Goal: Information Seeking & Learning: Learn about a topic

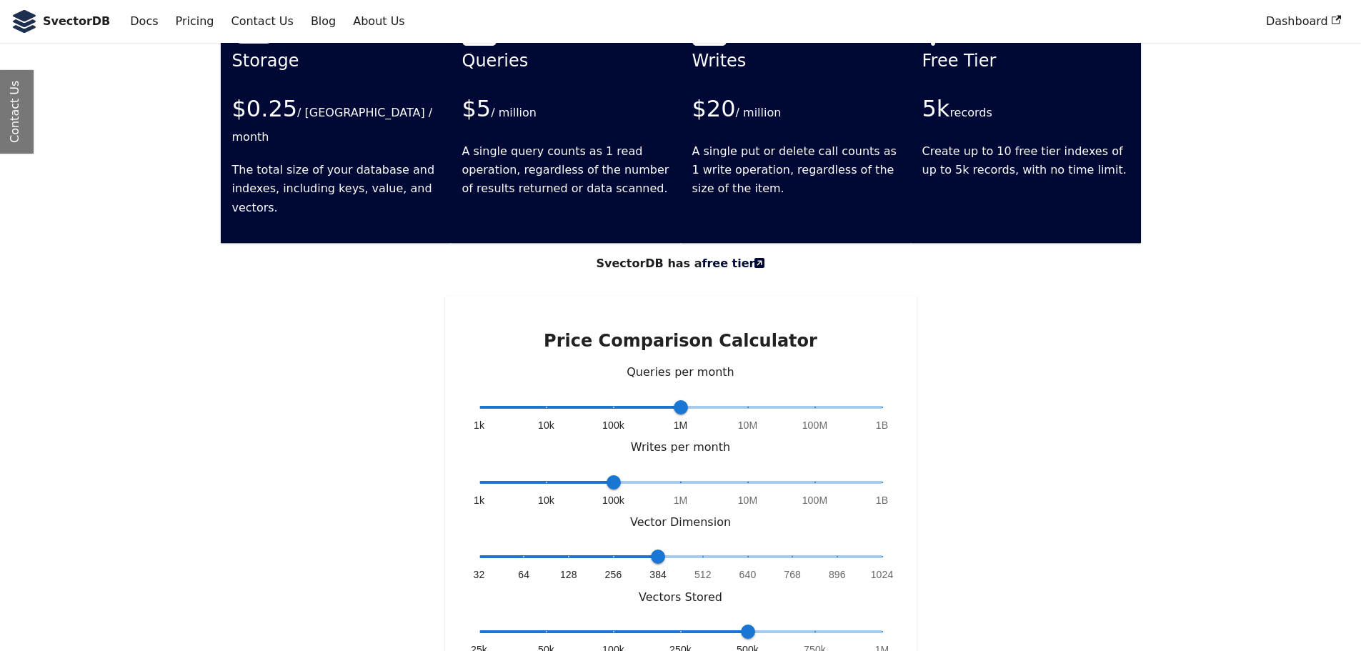
scroll to position [2401, 0]
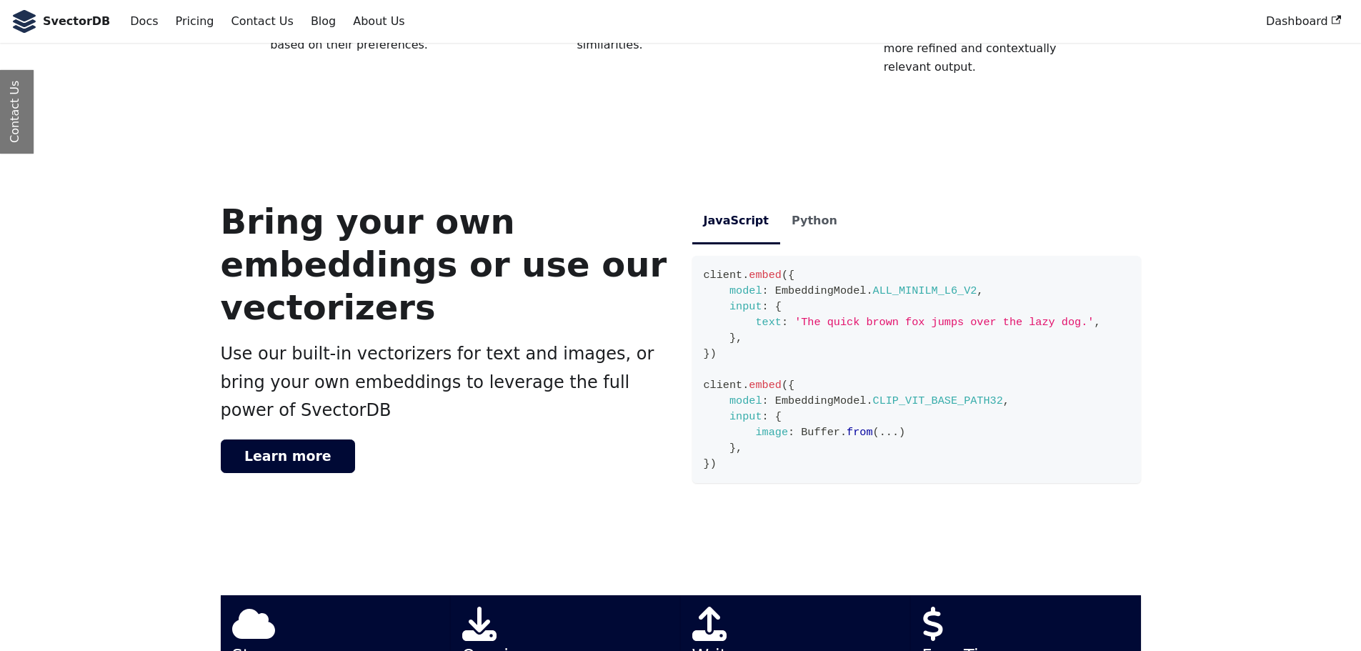
click at [447, 344] on span "Use our built-in vectorizers for text and images, or bring your own embeddings …" at bounding box center [438, 382] width 434 height 76
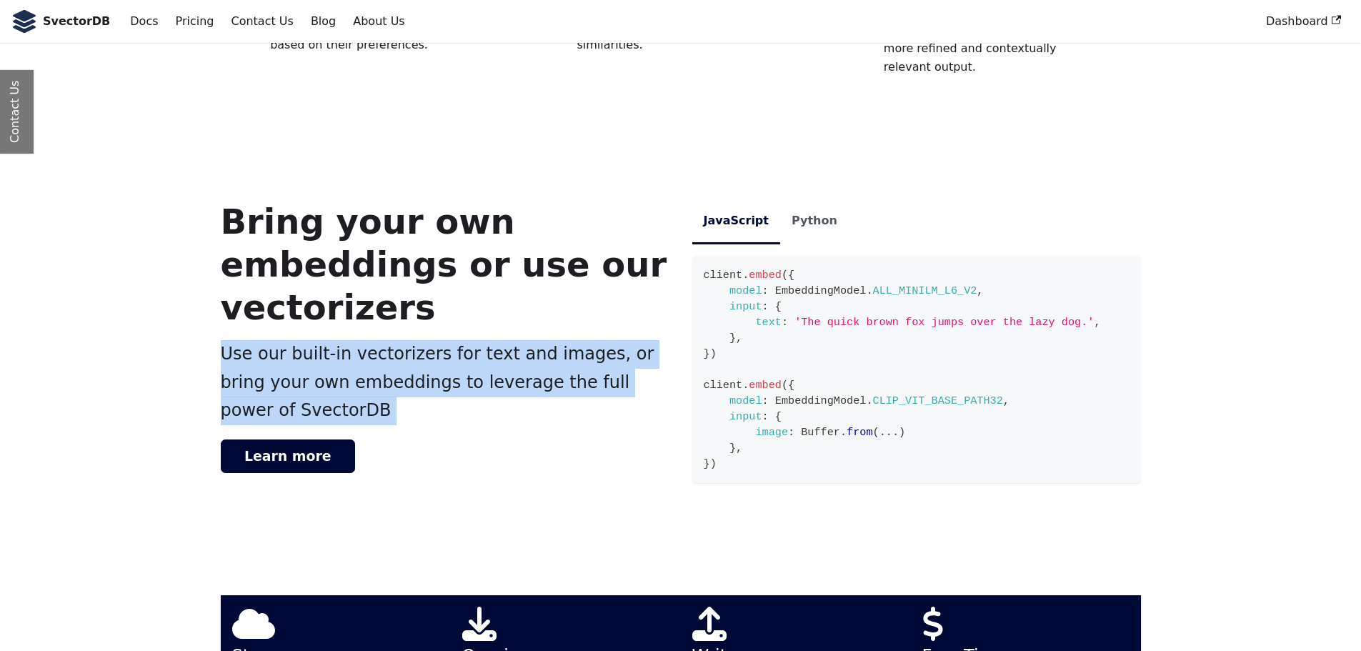
click at [447, 344] on span "Use our built-in vectorizers for text and images, or bring your own embeddings …" at bounding box center [438, 382] width 434 height 76
click at [367, 344] on span "Use our built-in vectorizers for text and images, or bring your own embeddings …" at bounding box center [438, 382] width 434 height 76
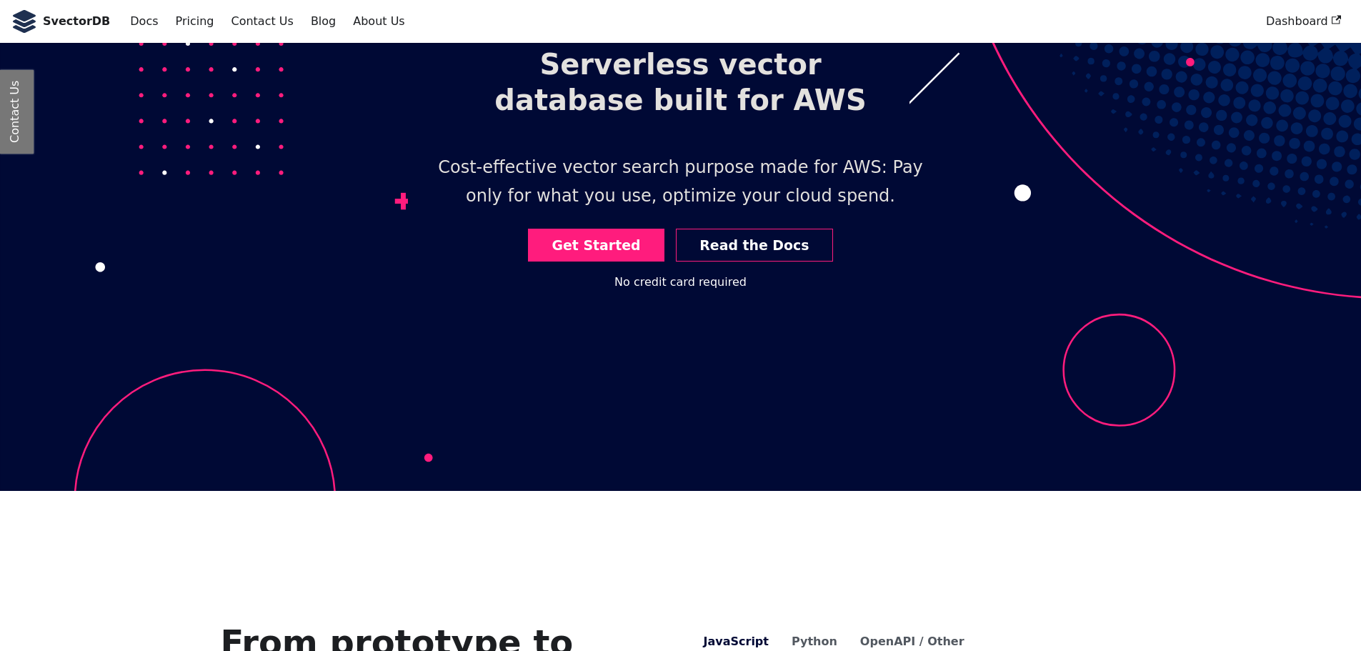
scroll to position [0, 0]
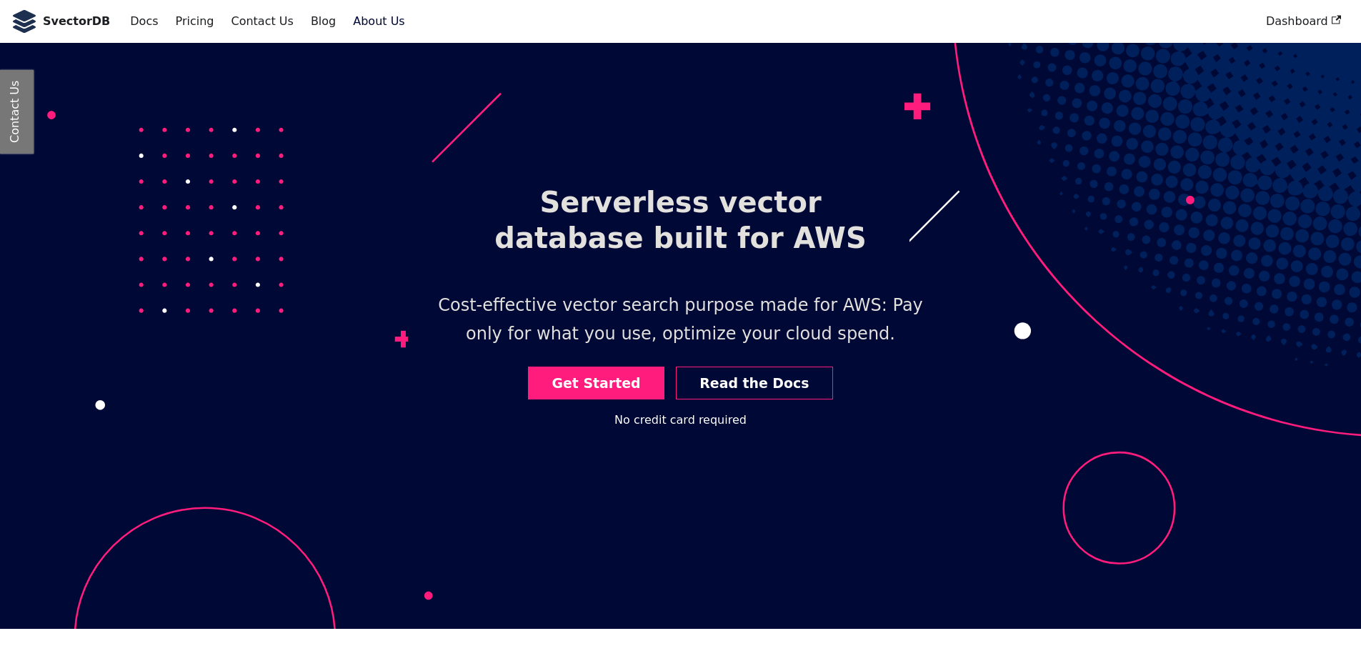
click at [352, 25] on link "About Us" at bounding box center [378, 21] width 69 height 24
click at [357, 22] on link "About Us" at bounding box center [378, 21] width 69 height 24
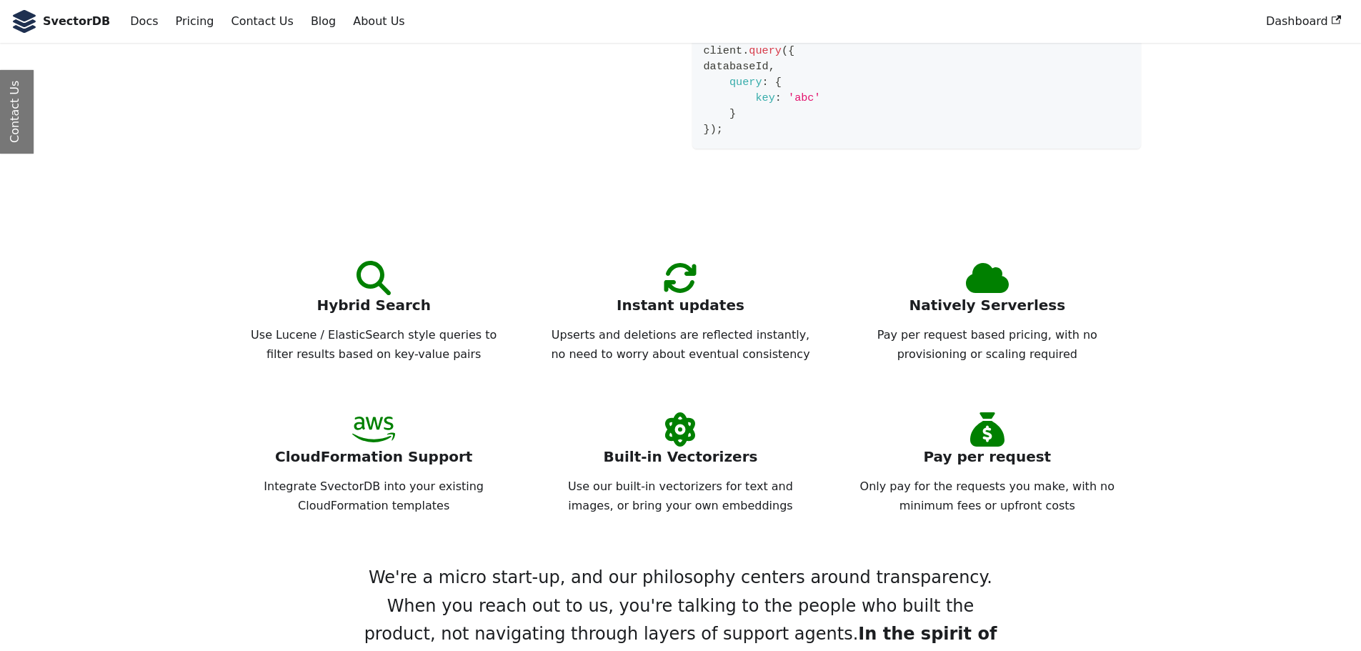
scroll to position [1191, 0]
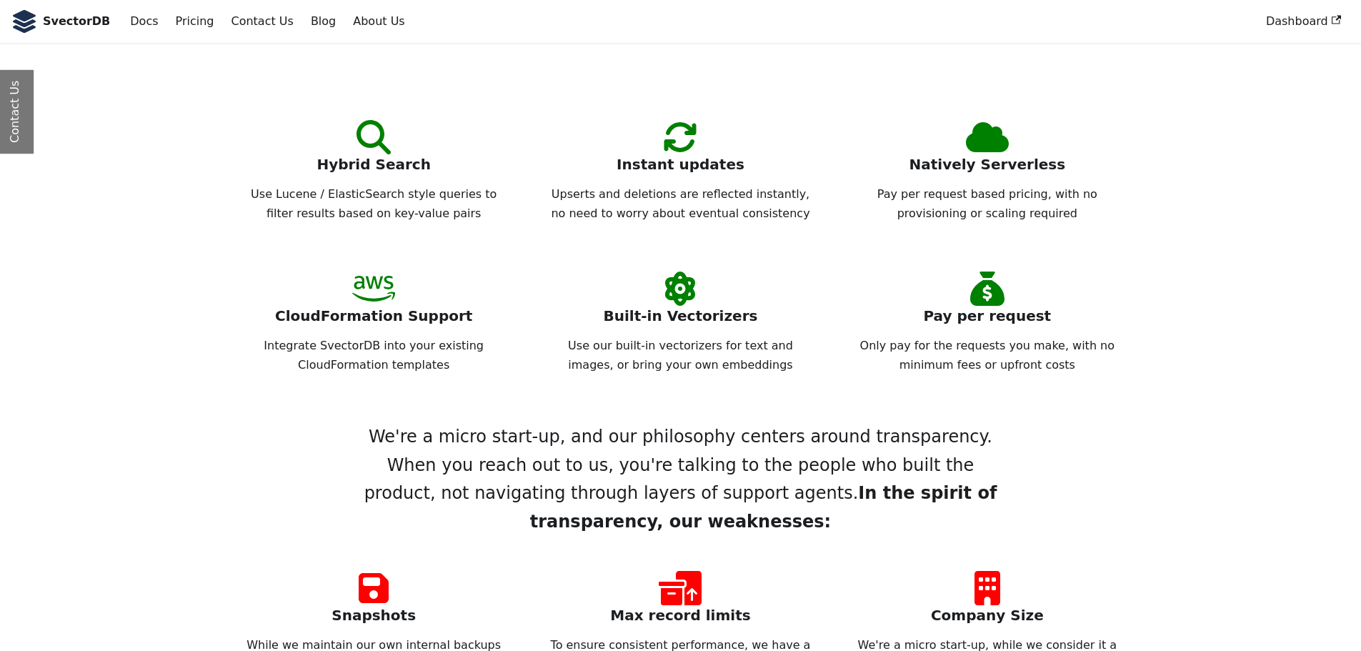
click at [368, 199] on p "Use Lucene / ElasticSearch style queries to filter results based on key-value p…" at bounding box center [374, 204] width 261 height 38
click at [351, 197] on p "Use Lucene / ElasticSearch style queries to filter results based on key-value p…" at bounding box center [374, 204] width 261 height 38
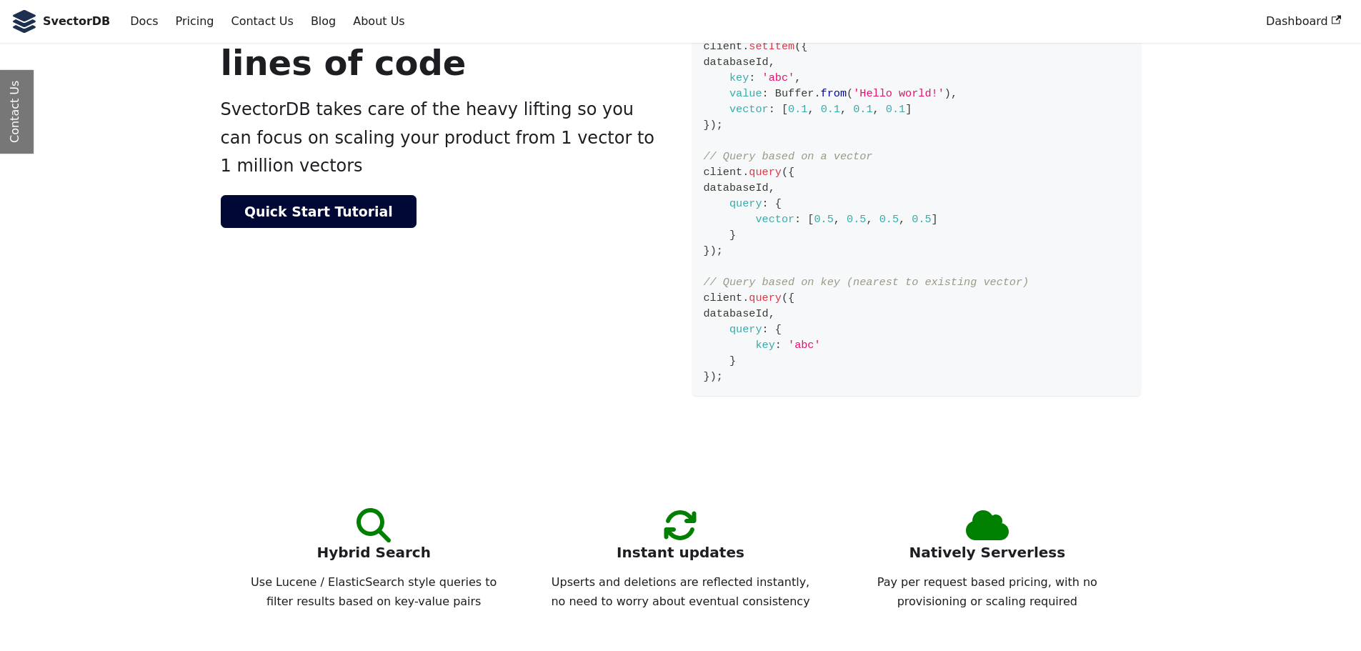
scroll to position [495, 0]
